Goal: Task Accomplishment & Management: Manage account settings

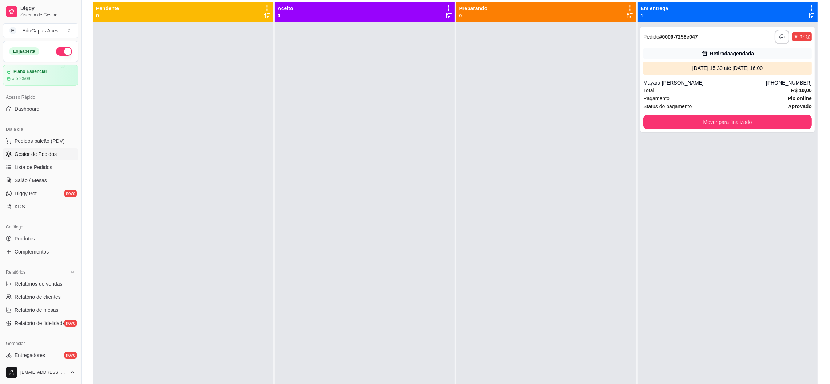
scroll to position [56, 0]
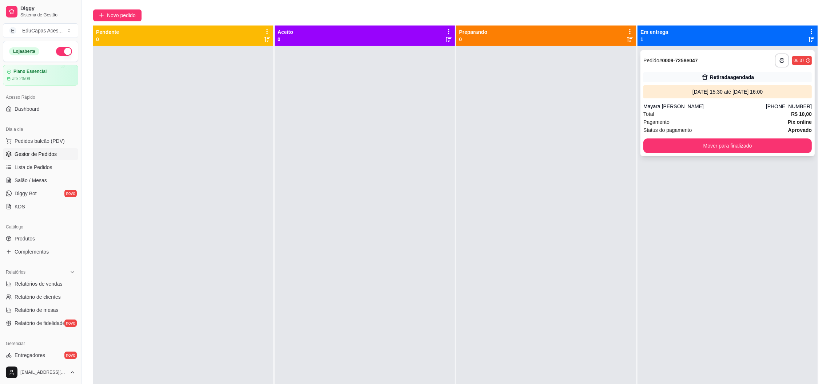
click at [780, 59] on icon "button" at bounding box center [782, 60] width 5 height 5
click at [235, 127] on div at bounding box center [183, 238] width 180 height 384
click at [56, 143] on span "Pedidos balcão (PDV)" at bounding box center [40, 140] width 50 height 7
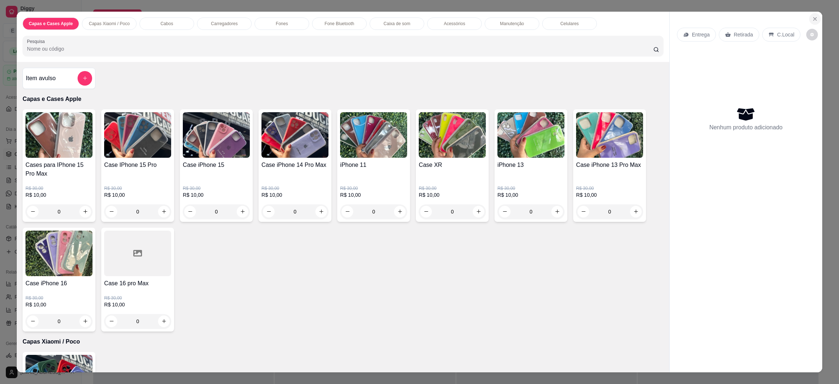
click at [809, 20] on button "Close" at bounding box center [815, 19] width 12 height 12
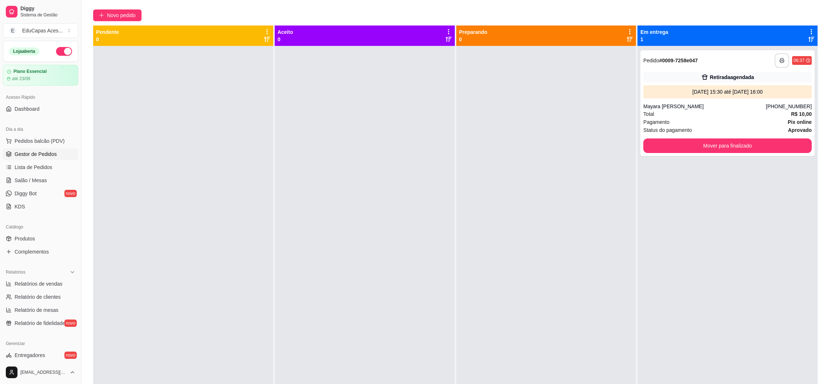
click at [234, 63] on div at bounding box center [183, 238] width 180 height 384
click at [48, 138] on span "Pedidos balcão (PDV)" at bounding box center [40, 140] width 50 height 7
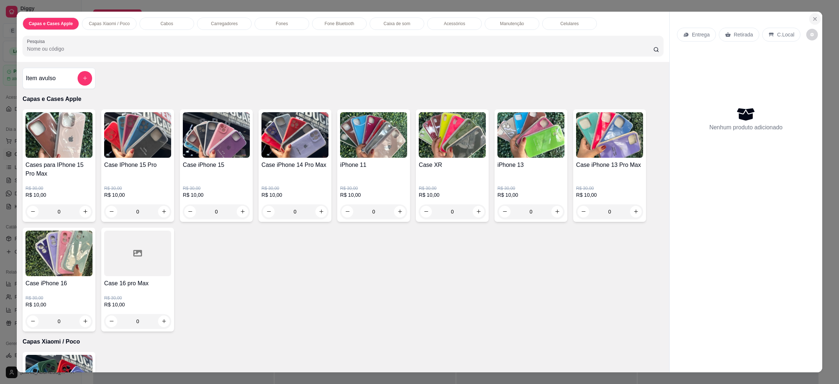
click at [812, 19] on icon "Close" at bounding box center [815, 19] width 6 height 6
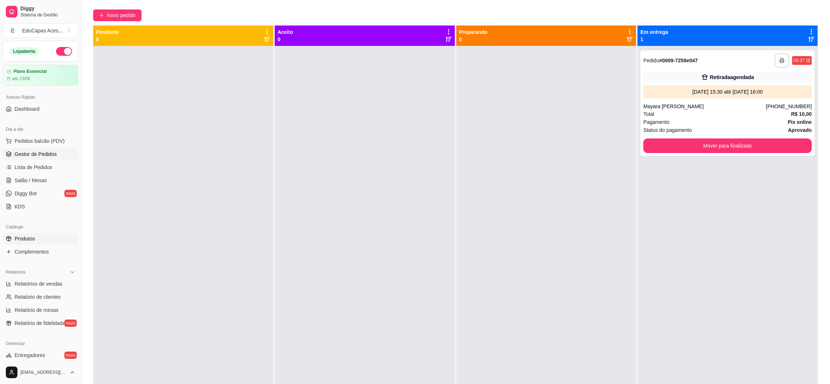
click at [36, 236] on link "Produtos" at bounding box center [40, 239] width 75 height 12
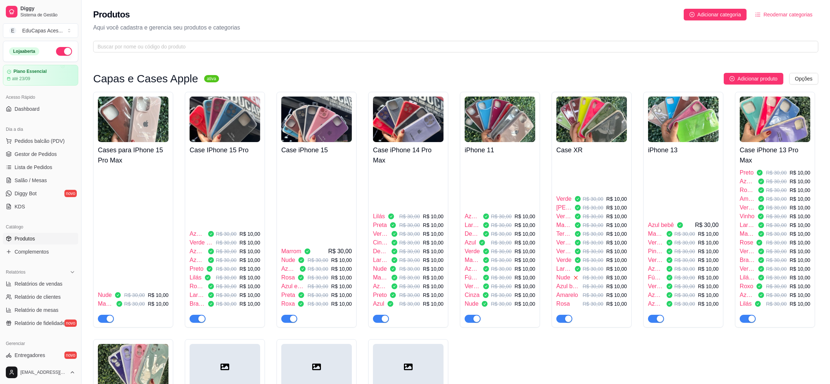
click at [136, 135] on img at bounding box center [133, 119] width 71 height 46
click at [104, 305] on span "Marrom" at bounding box center [105, 303] width 15 height 9
click at [107, 318] on div "button" at bounding box center [110, 318] width 7 height 7
